Goal: Task Accomplishment & Management: Manage account settings

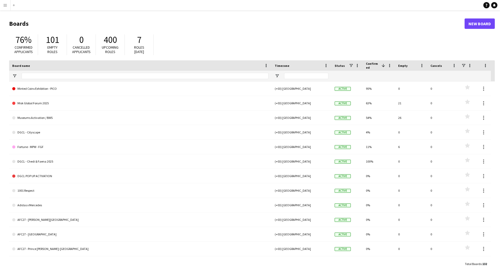
click at [4, 7] on app-icon "Menu" at bounding box center [5, 5] width 4 height 4
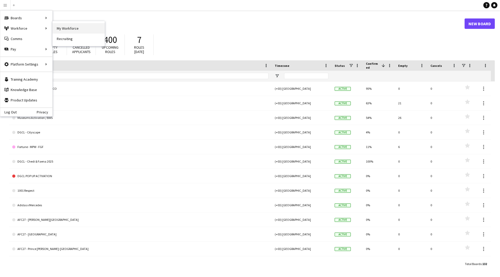
click at [63, 26] on link "My Workforce" at bounding box center [79, 28] width 52 height 10
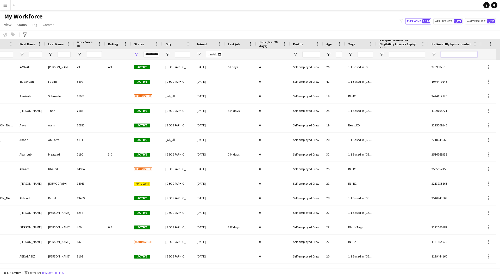
click at [454, 54] on input "National ID/ Iqama number Filter Input" at bounding box center [459, 54] width 36 height 6
paste input "**********"
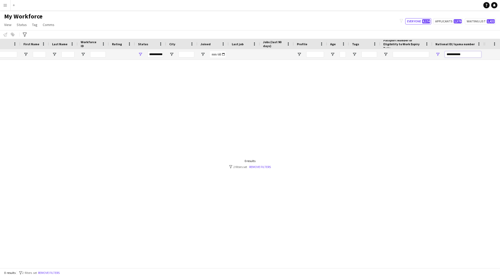
drag, startPoint x: 453, startPoint y: 57, endPoint x: 432, endPoint y: 57, distance: 21.3
click at [432, 57] on div "**********" at bounding box center [458, 54] width 52 height 10
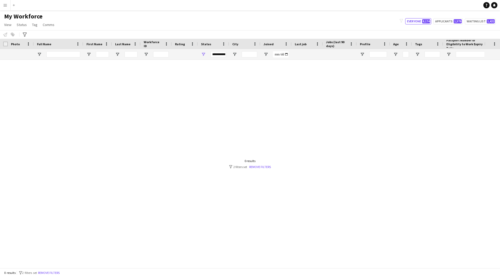
type input "******"
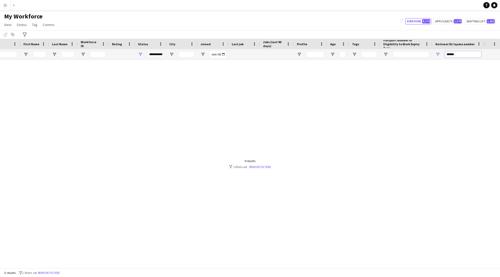
drag, startPoint x: 468, startPoint y: 54, endPoint x: 421, endPoint y: 55, distance: 46.6
click at [421, 55] on div at bounding box center [210, 54] width 547 height 10
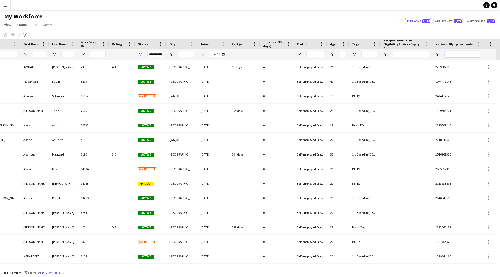
paste input "**********"
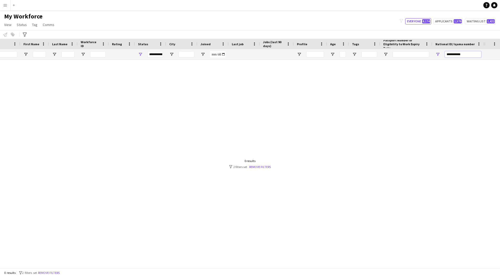
drag, startPoint x: 464, startPoint y: 55, endPoint x: 458, endPoint y: 55, distance: 5.7
click at [458, 55] on input "**********" at bounding box center [463, 54] width 36 height 6
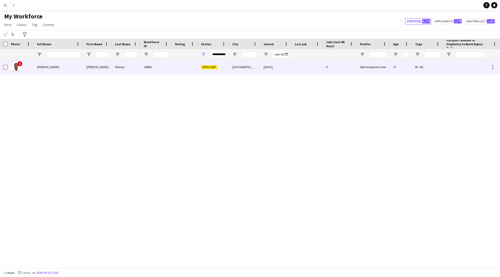
type input "********"
click at [312, 67] on div at bounding box center [306, 67] width 31 height 14
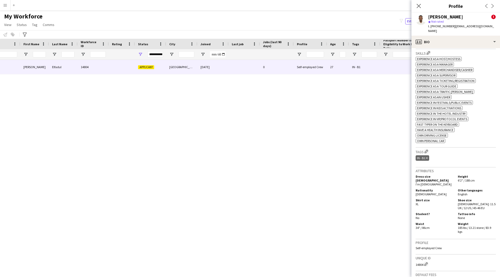
scroll to position [303, 0]
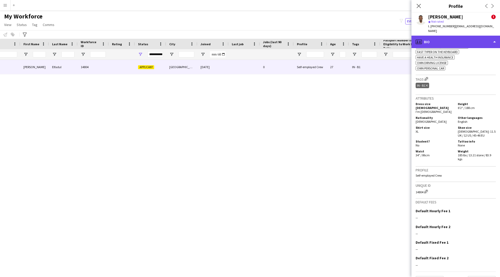
click at [455, 36] on div "profile Bio" at bounding box center [455, 42] width 88 height 12
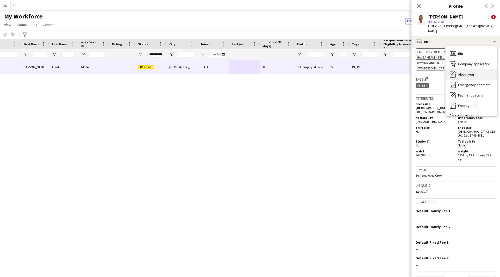
click at [466, 72] on span "About you" at bounding box center [466, 74] width 16 height 5
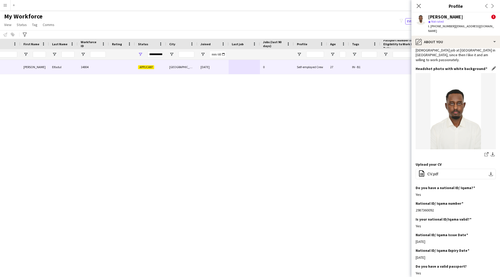
scroll to position [45, 0]
click at [449, 169] on button "office-file-sheet CV.pdf download-bottom" at bounding box center [455, 174] width 80 height 10
click at [458, 36] on div "pencil4 About you" at bounding box center [455, 42] width 88 height 12
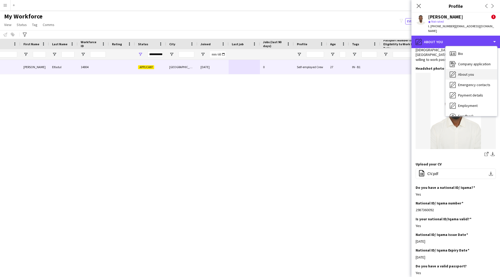
scroll to position [18, 0]
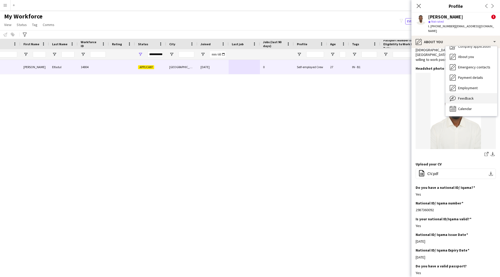
click at [467, 96] on span "Feedback" at bounding box center [466, 98] width 16 height 5
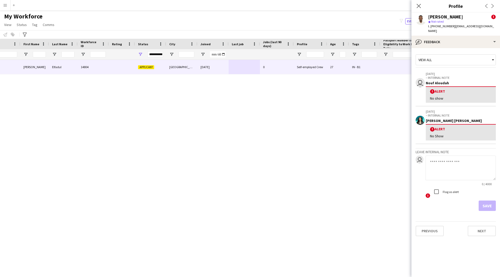
click at [348, 242] on div "! [PERSON_NAME] Elfadul [PERSON_NAME] Elfadul 14804 Applicant [GEOGRAPHIC_DATA]…" at bounding box center [242, 162] width 484 height 204
click at [457, 37] on div "bubble-pencil Feedback" at bounding box center [455, 42] width 88 height 12
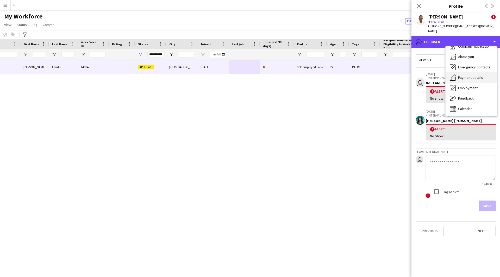
scroll to position [0, 0]
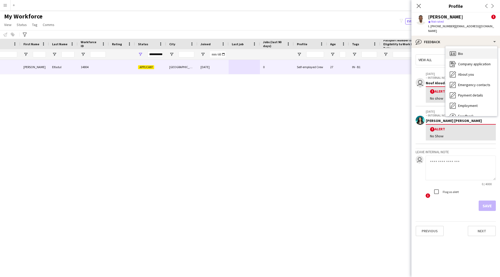
click at [466, 50] on div "Bio Bio" at bounding box center [471, 53] width 52 height 10
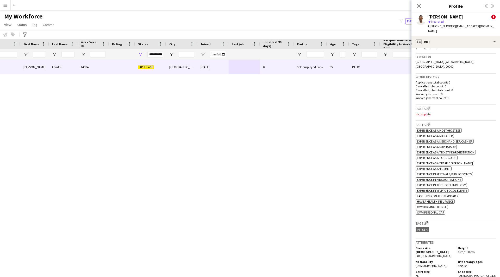
scroll to position [159, 0]
click at [427, 106] on app-icon "Edit crew company roles" at bounding box center [428, 108] width 4 height 4
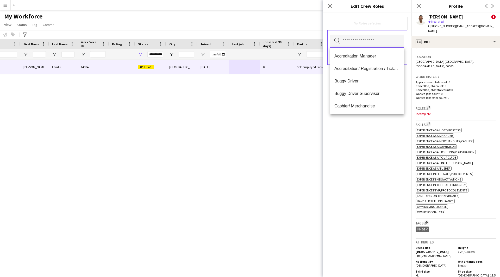
click at [358, 45] on input "text" at bounding box center [367, 41] width 74 height 13
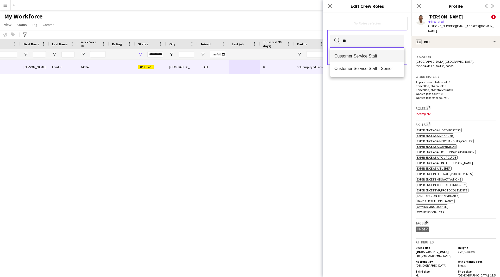
type input "**"
click at [358, 58] on span "Customer Service Staff" at bounding box center [367, 56] width 66 height 5
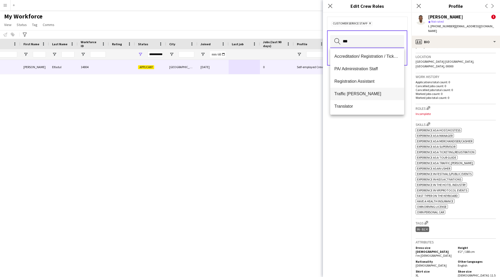
type input "***"
click at [352, 94] on span "Traffic [PERSON_NAME]" at bounding box center [367, 93] width 66 height 5
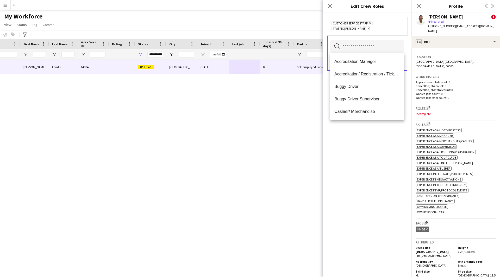
click at [367, 161] on div "Customer Service Staff Remove Traffic [PERSON_NAME] Remove Search by role type …" at bounding box center [367, 144] width 88 height 265
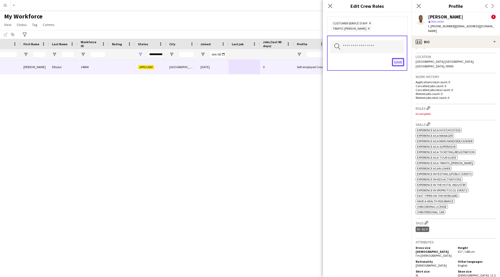
click at [395, 59] on button "Save" at bounding box center [398, 62] width 12 height 8
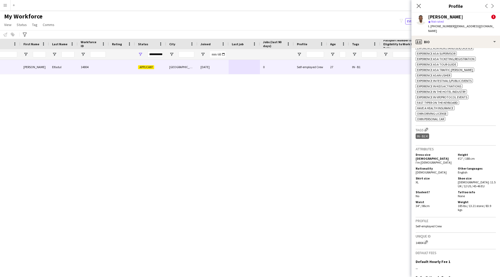
scroll to position [255, 0]
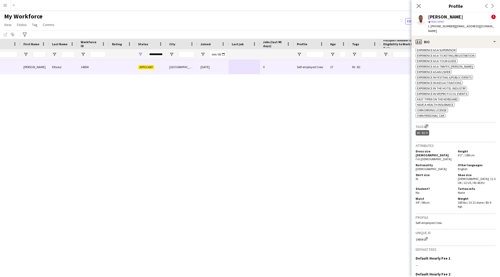
click at [427, 124] on app-icon "Edit crew company tags" at bounding box center [426, 126] width 4 height 4
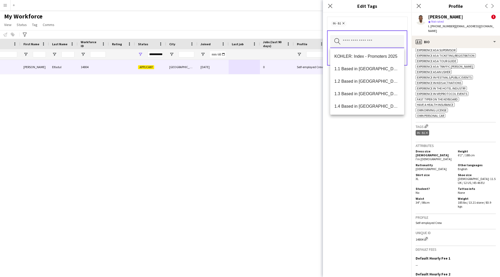
click at [373, 46] on input "text" at bounding box center [367, 41] width 74 height 13
type input "*"
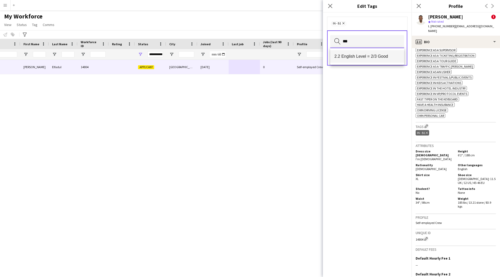
type input "***"
click at [381, 57] on span "2.2 English Level = 2/3 Good" at bounding box center [367, 56] width 66 height 5
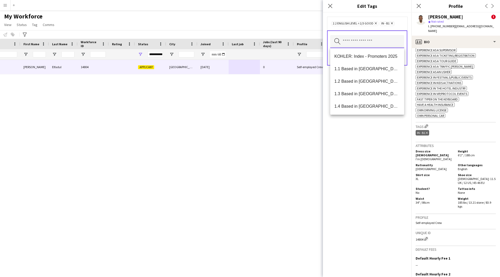
type input "*"
type input "***"
click at [370, 108] on span "Presentable C" at bounding box center [367, 106] width 66 height 5
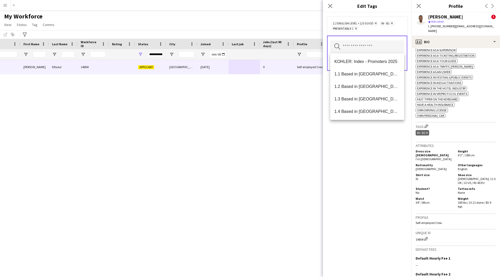
click at [366, 193] on div "2.2 English Level = 2/3 Good Remove IN - B1 Remove Presentable C Remove Search …" at bounding box center [367, 144] width 88 height 265
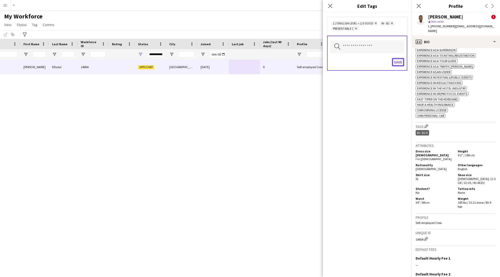
click at [400, 61] on button "Save" at bounding box center [398, 62] width 12 height 8
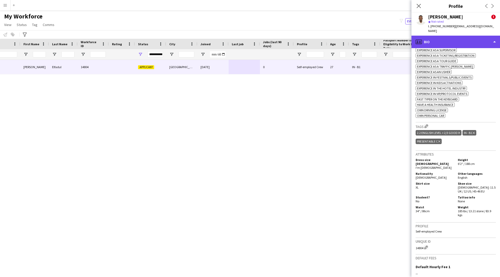
click at [438, 39] on div "profile Bio" at bounding box center [455, 42] width 88 height 12
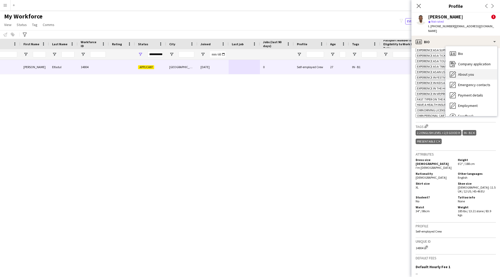
click at [474, 69] on div "About you About you" at bounding box center [471, 74] width 52 height 10
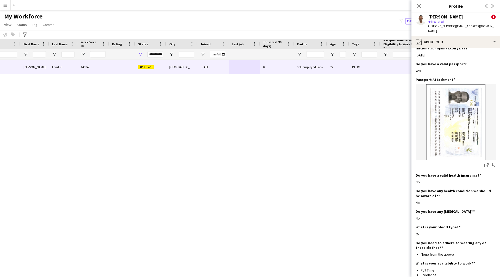
scroll to position [290, 0]
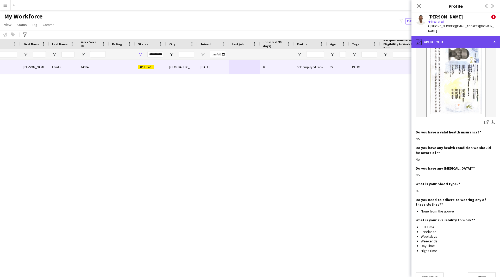
click at [450, 39] on div "pencil4 About you" at bounding box center [455, 42] width 88 height 12
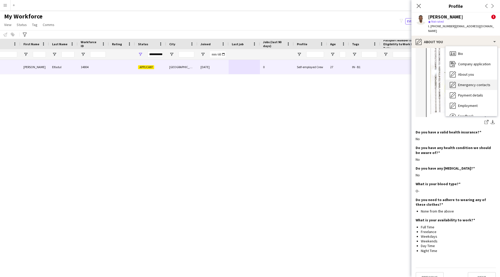
click at [464, 83] on span "Emergency contacts" at bounding box center [474, 85] width 32 height 5
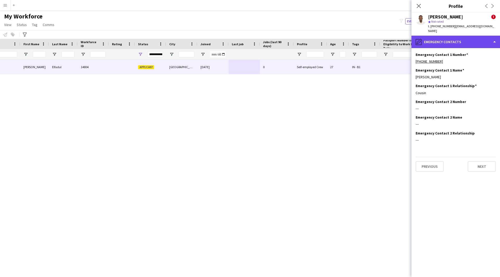
click at [457, 40] on div "pencil4 Emergency contacts" at bounding box center [455, 42] width 88 height 12
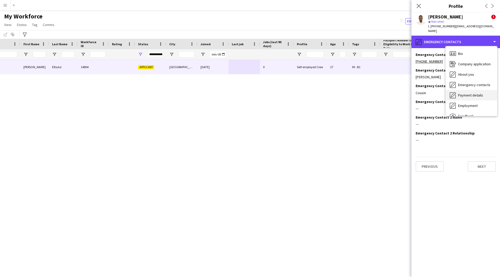
scroll to position [18, 0]
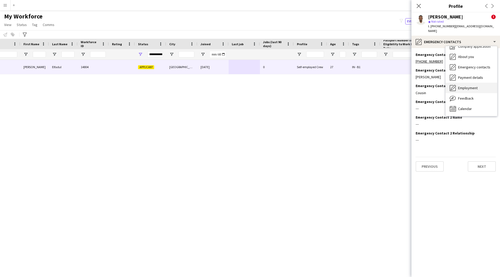
click at [456, 86] on div "Employment Employment" at bounding box center [471, 88] width 52 height 10
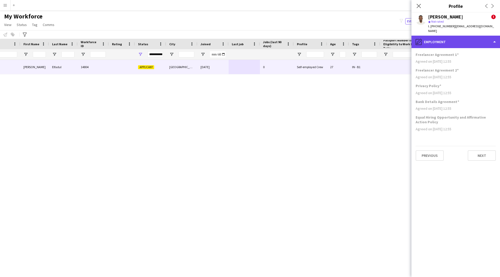
click at [444, 41] on div "pencil4 Employment" at bounding box center [455, 42] width 88 height 12
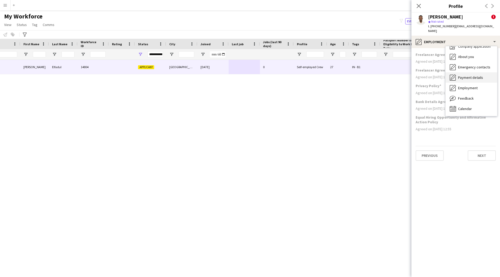
click at [471, 76] on div "Payment details Payment details" at bounding box center [471, 77] width 52 height 10
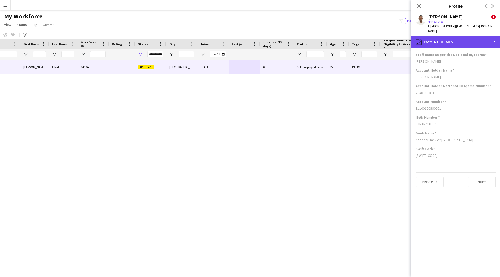
click at [421, 36] on div "pencil4 Payment details" at bounding box center [455, 42] width 88 height 12
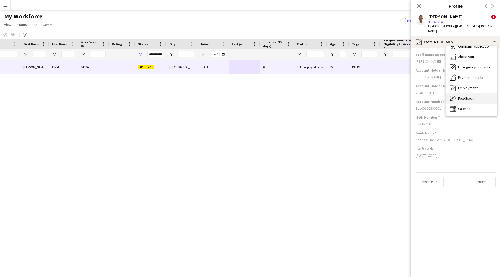
click at [477, 97] on div "Feedback Feedback" at bounding box center [471, 98] width 52 height 10
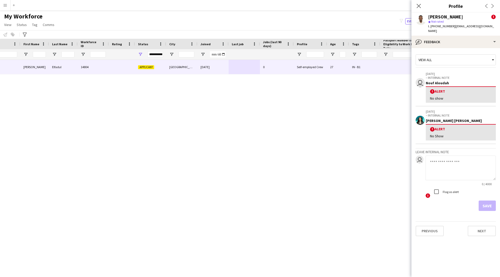
click at [462, 156] on textarea at bounding box center [460, 168] width 70 height 25
paste textarea "**********"
type textarea "**********"
click at [490, 203] on button "Save" at bounding box center [486, 206] width 17 height 10
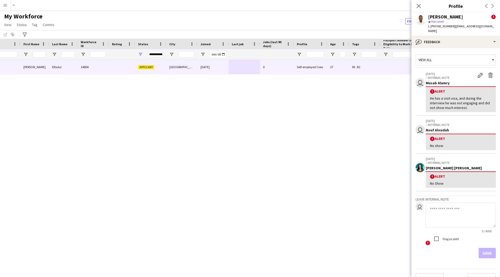
drag, startPoint x: 463, startPoint y: 15, endPoint x: 422, endPoint y: 15, distance: 40.6
click at [422, 15] on div "[PERSON_NAME] ! star Not rated t. [PHONE_NUMBER] | [EMAIL_ADDRESS][DOMAIN_NAME]" at bounding box center [455, 23] width 88 height 23
copy div "[PERSON_NAME]"
drag, startPoint x: 472, startPoint y: 103, endPoint x: 424, endPoint y: 92, distance: 48.6
click at [424, 92] on app-crew-profile-feedback-alert "user [DATE] – INTERNAL NOTE Edit alert Delete alert [PERSON_NAME] ! [PERSON_NAM…" at bounding box center [455, 92] width 80 height 47
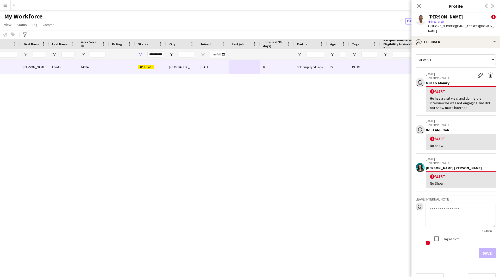
copy div "He has a visit visa, and during the interview he was not engaging and did not s…"
